Goal: Information Seeking & Learning: Check status

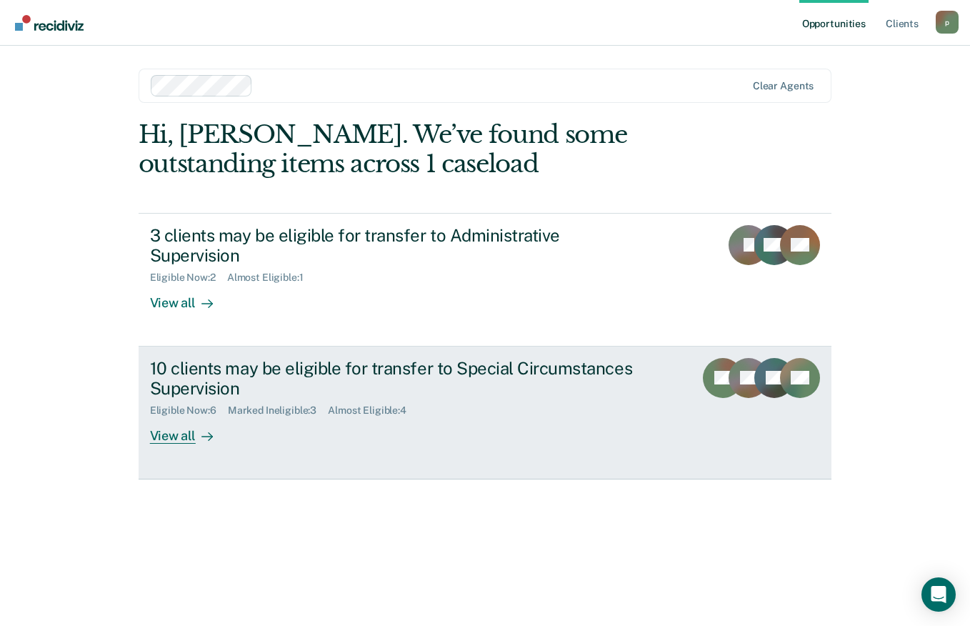
click at [176, 421] on div "View all" at bounding box center [190, 430] width 80 height 28
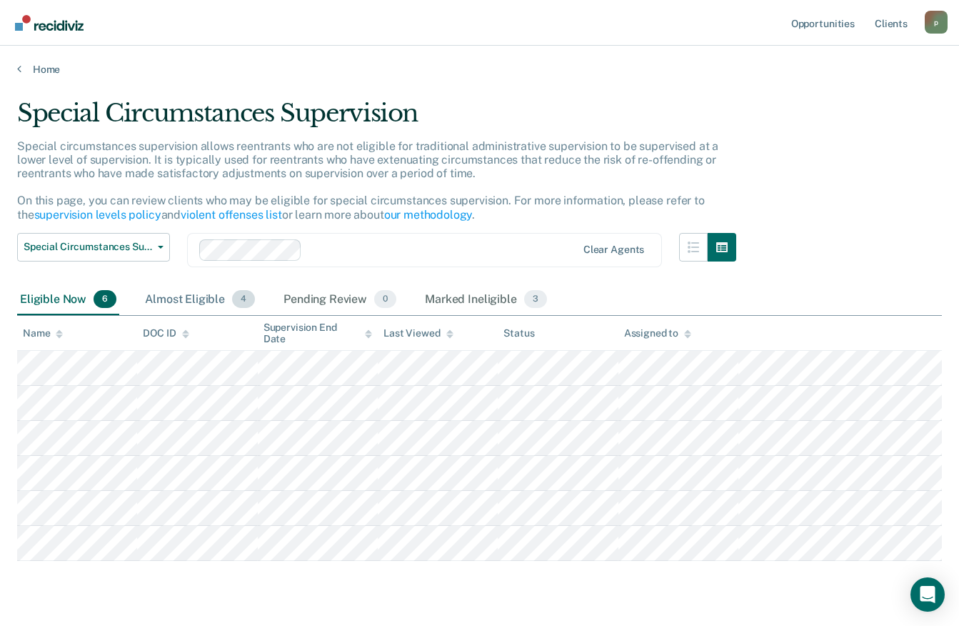
click at [189, 296] on div "Almost Eligible 4" at bounding box center [200, 299] width 116 height 31
